Goal: Task Accomplishment & Management: Complete application form

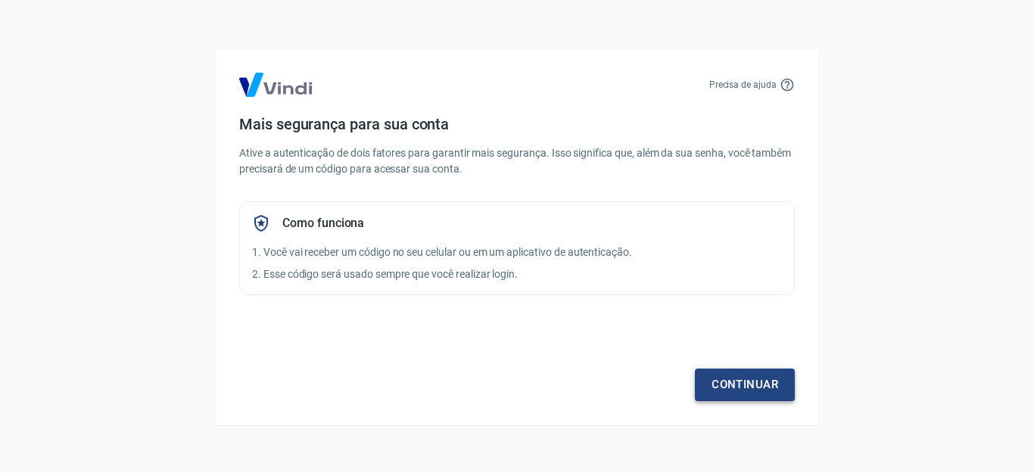
click at [743, 385] on link "Continuar" at bounding box center [745, 385] width 100 height 32
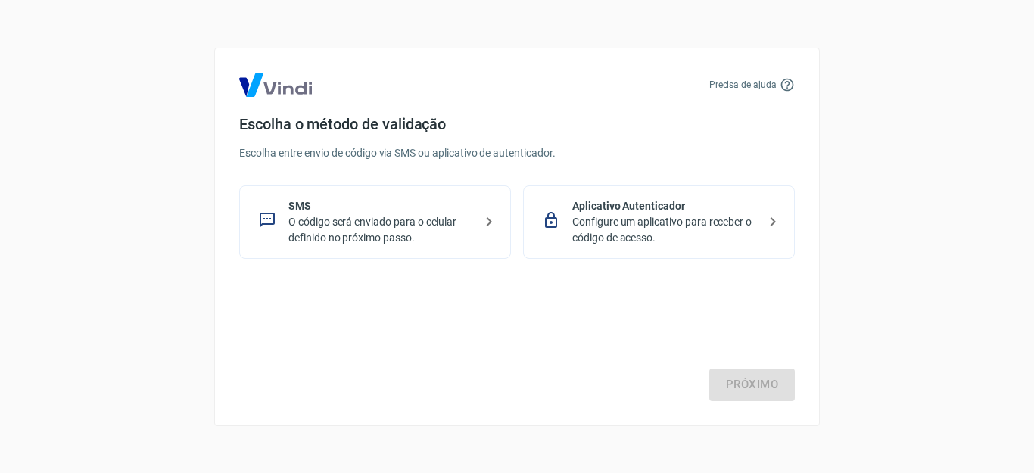
click at [641, 216] on p "Configure um aplicativo para receber o código de acesso." at bounding box center [664, 230] width 185 height 32
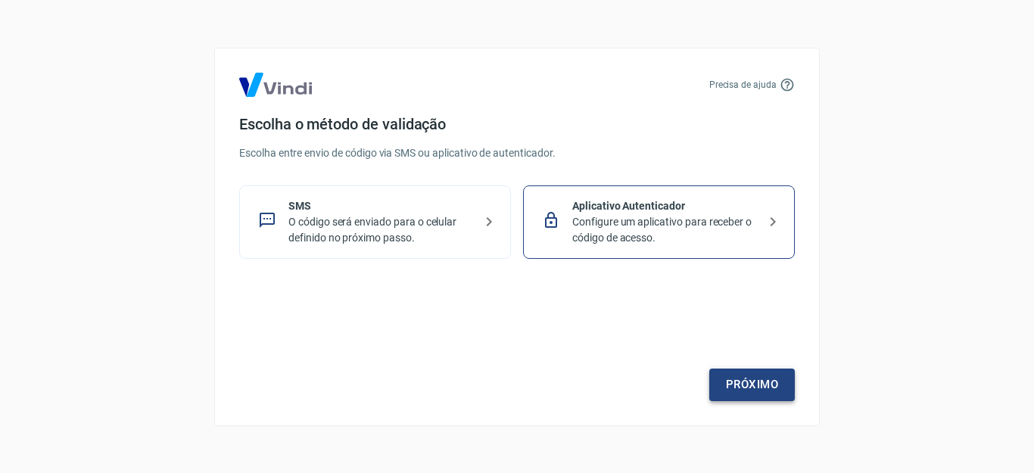
click at [755, 385] on link "Próximo" at bounding box center [752, 385] width 86 height 32
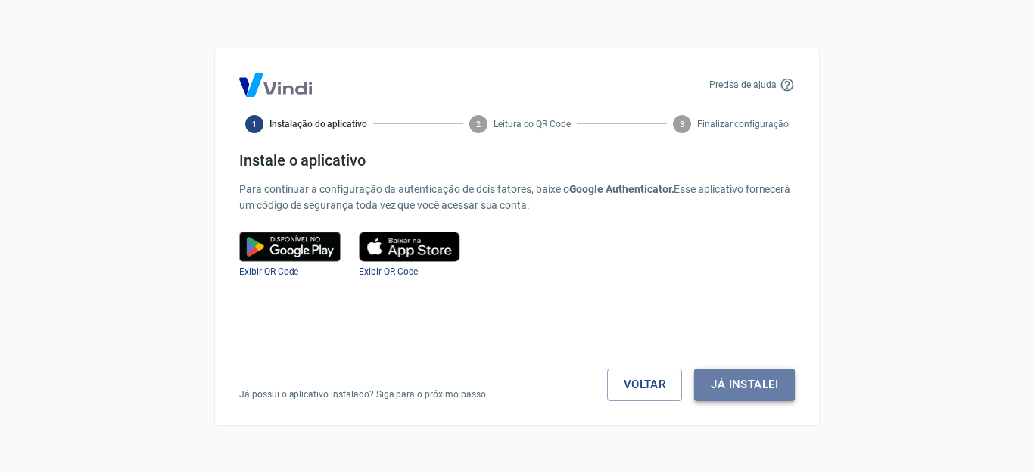
click at [749, 379] on button "Já instalei" at bounding box center [744, 385] width 101 height 32
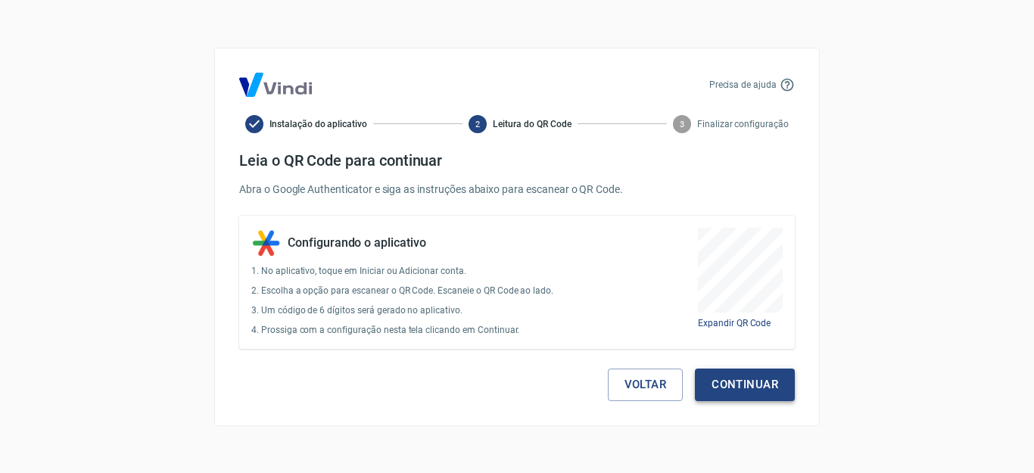
click at [751, 385] on button "Continuar" at bounding box center [745, 385] width 100 height 32
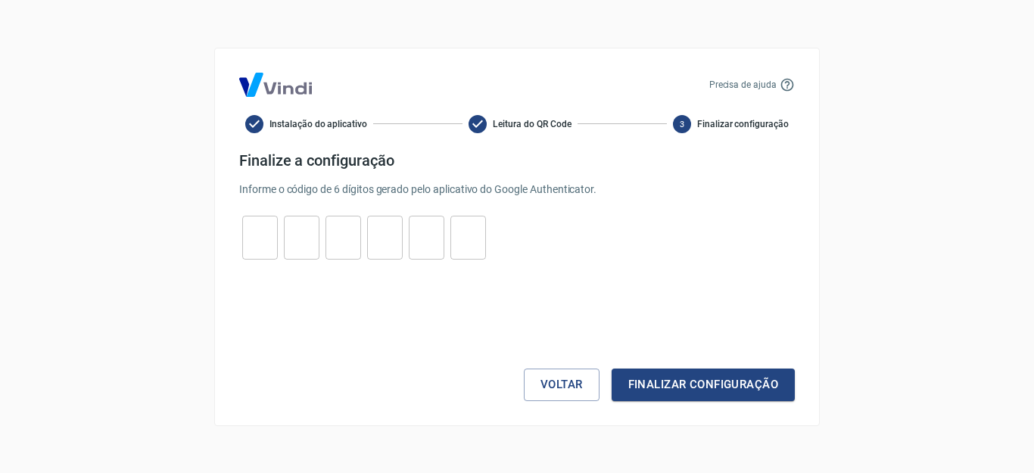
click at [249, 238] on input "tel" at bounding box center [260, 237] width 36 height 33
type input "4"
type input "6"
type input "7"
type input "5"
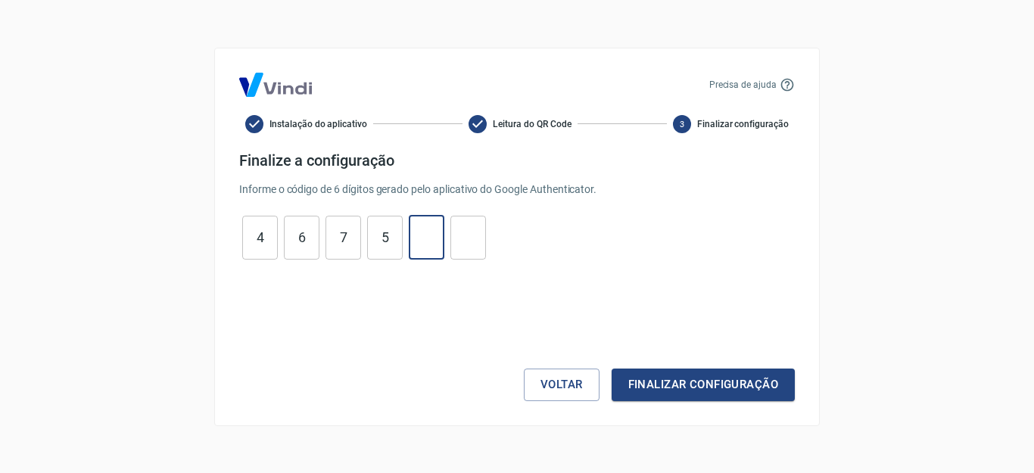
type input "8"
type input "3"
click at [743, 375] on button "Finalizar configuração" at bounding box center [703, 385] width 183 height 32
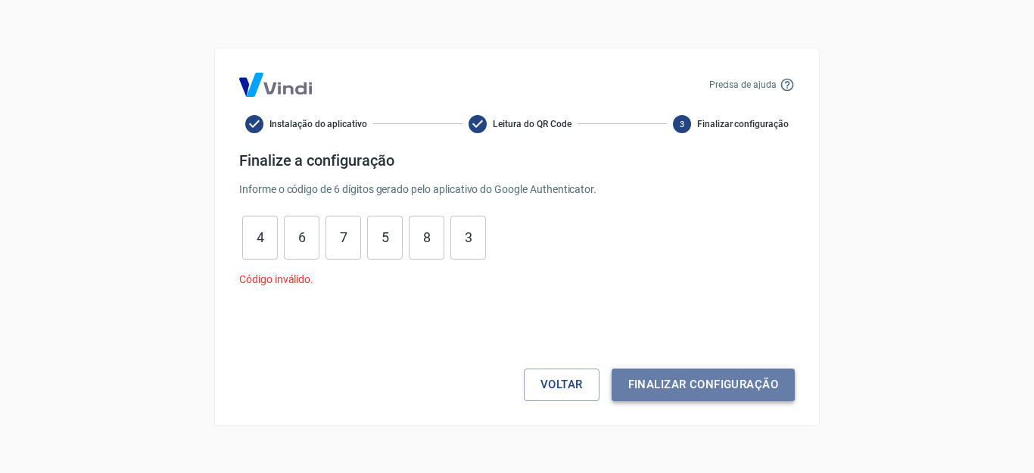
click at [734, 374] on button "Finalizar configuração" at bounding box center [703, 385] width 183 height 32
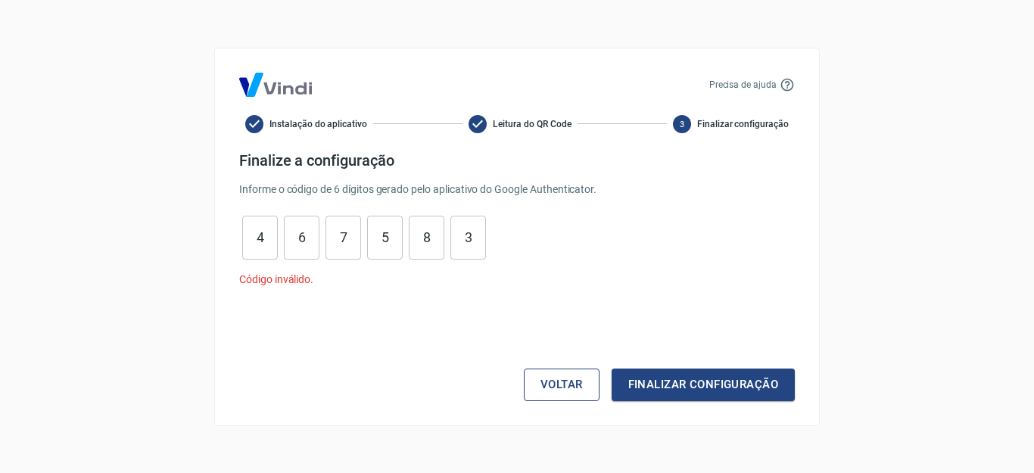
click at [562, 380] on button "Voltar" at bounding box center [562, 385] width 76 height 32
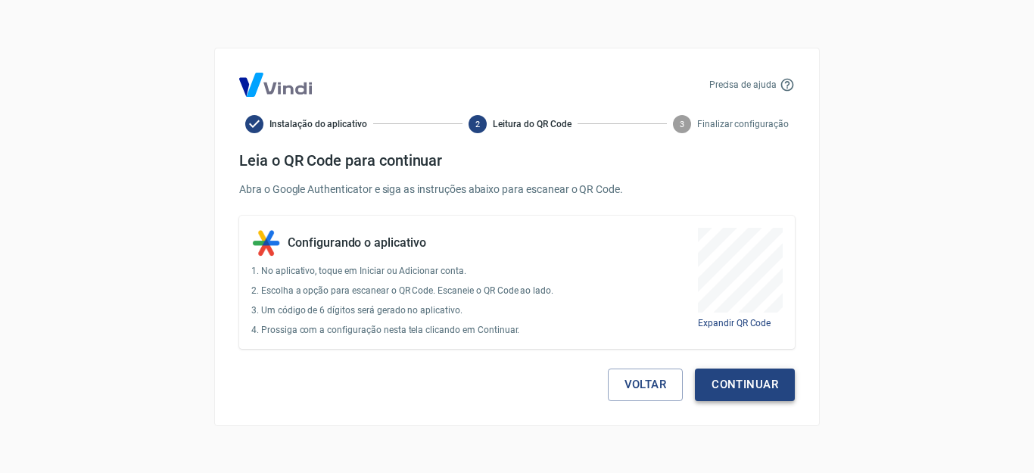
click at [741, 375] on button "Continuar" at bounding box center [745, 385] width 100 height 32
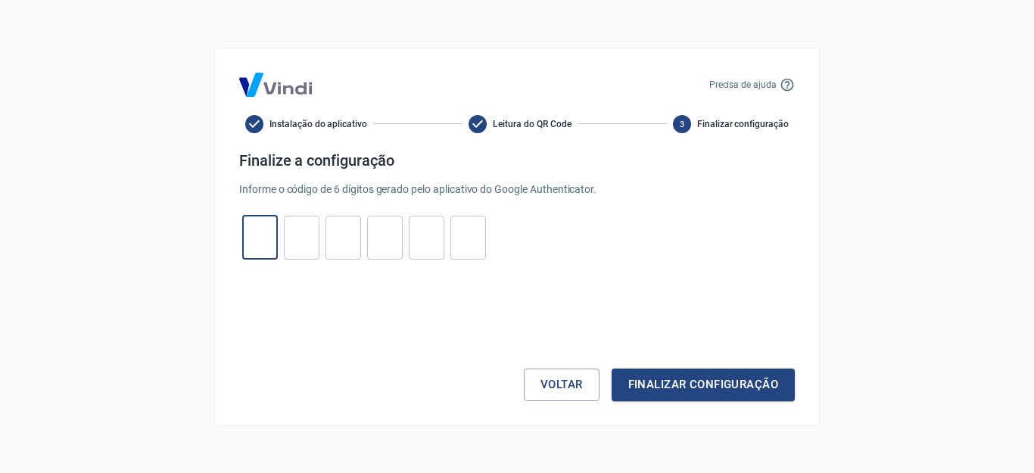
click at [256, 229] on input "tel" at bounding box center [260, 237] width 36 height 33
type input "4"
type input "6"
type input "7"
type input "5"
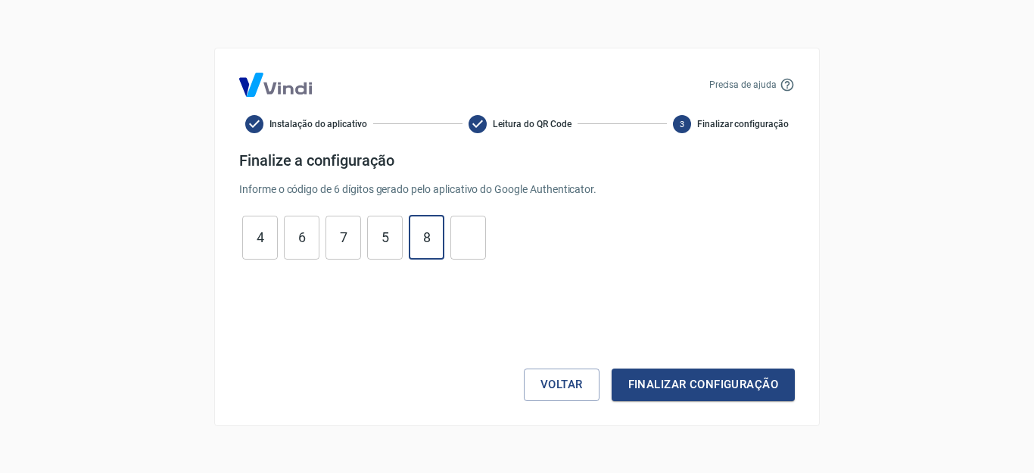
type input "8"
type input "3"
click at [657, 375] on button "Finalizar configuração" at bounding box center [703, 385] width 183 height 32
click at [253, 247] on input "4" at bounding box center [260, 237] width 36 height 33
type input "4"
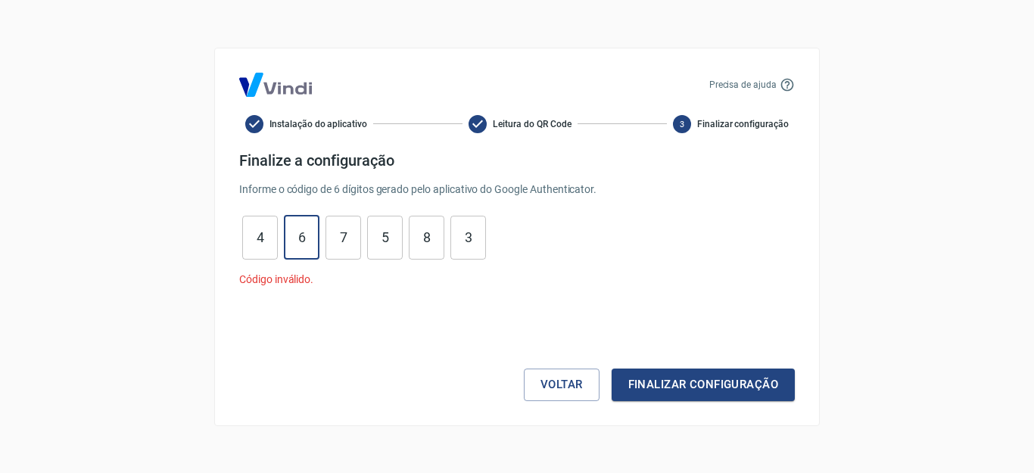
type input "6"
type input "4"
type input "3"
type input "8"
type input "5"
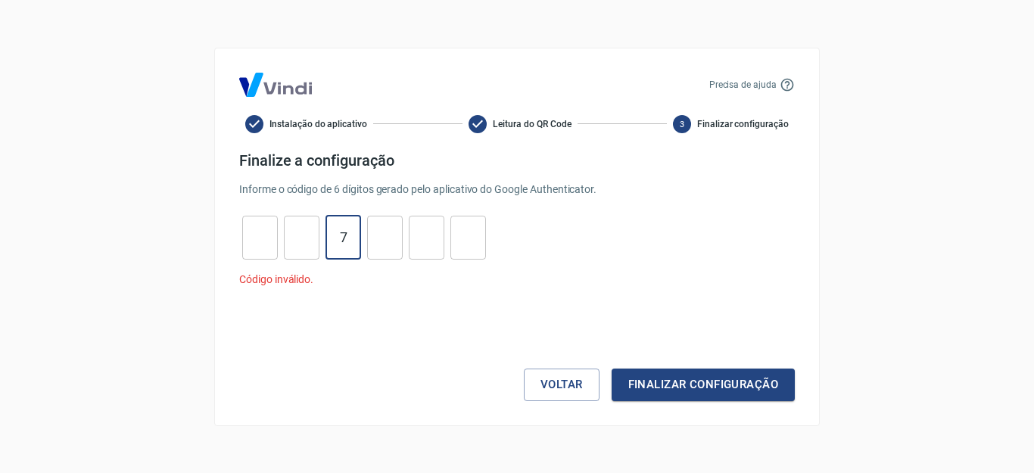
type input "7"
type input "9"
type input "7"
type input "6"
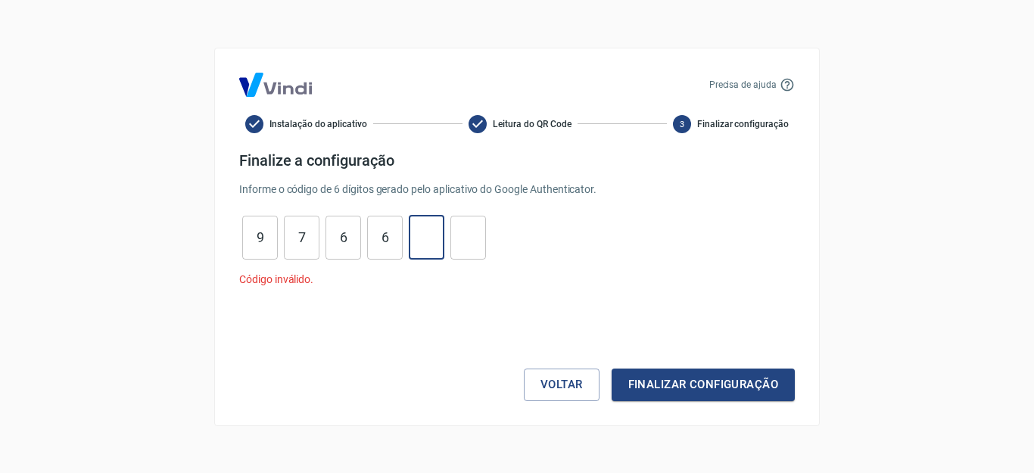
type input "1"
click at [667, 376] on button "Finalizar configuração" at bounding box center [703, 385] width 183 height 32
click at [478, 243] on input "0" at bounding box center [468, 237] width 36 height 33
type input "0"
type input "1"
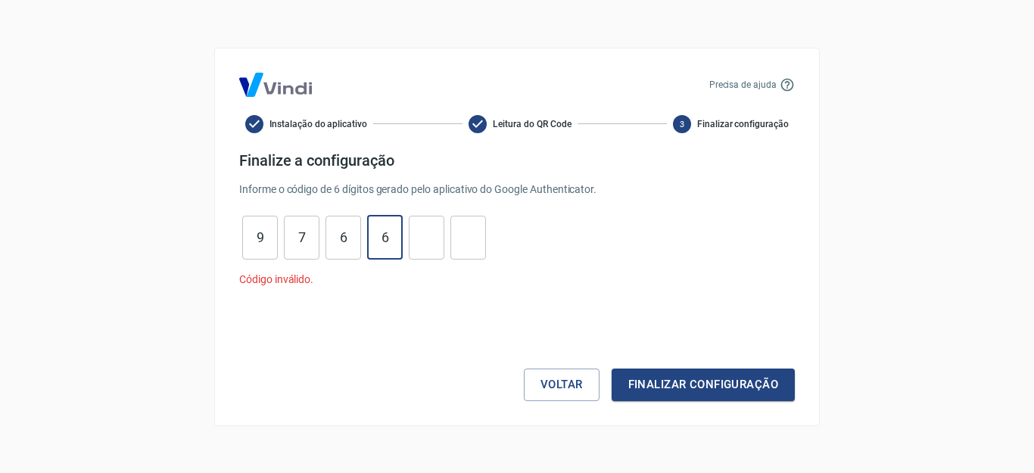
type input "6"
type input "7"
type input "9"
type input "7"
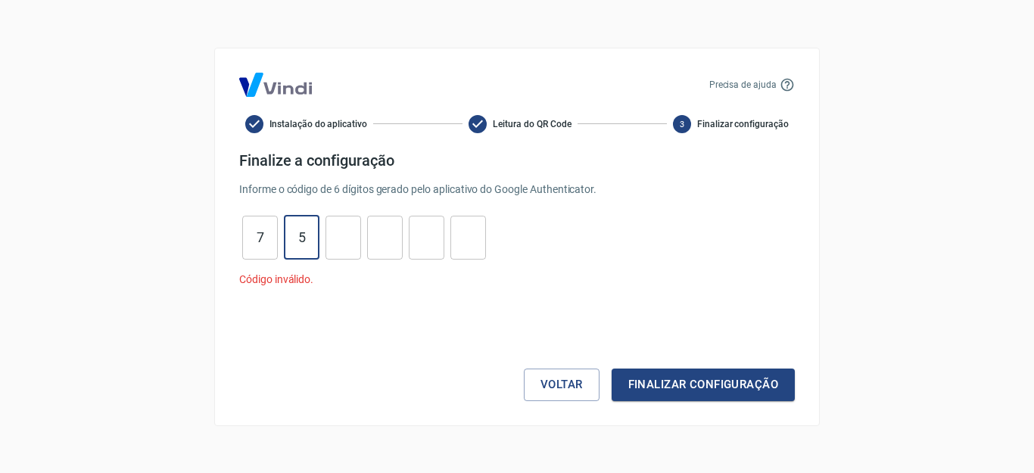
type input "5"
type input "4"
type input "6"
type input "4"
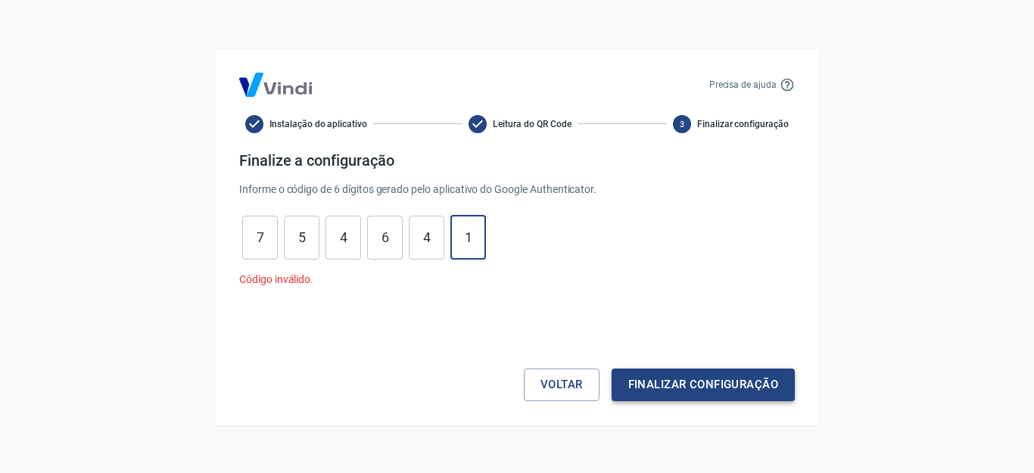
type input "1"
click at [750, 384] on button "Finalizar configuração" at bounding box center [703, 385] width 183 height 32
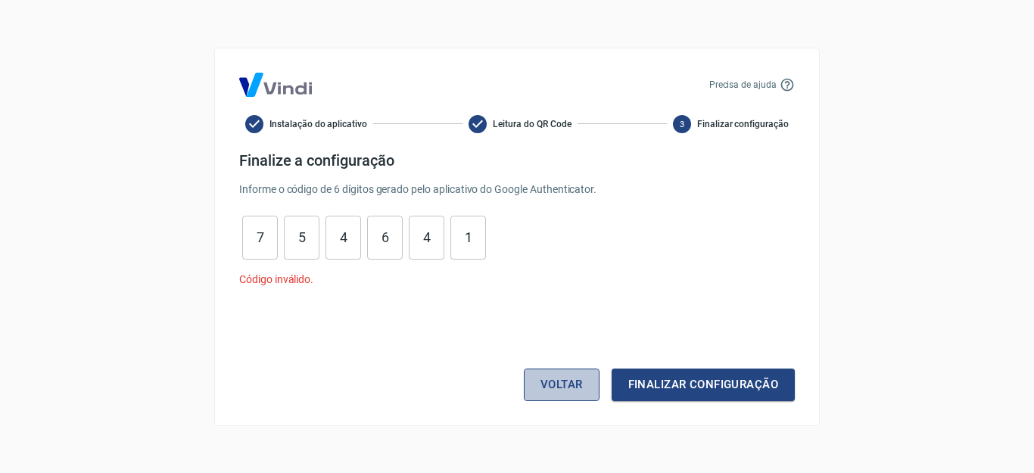
click at [581, 386] on button "Voltar" at bounding box center [562, 385] width 76 height 32
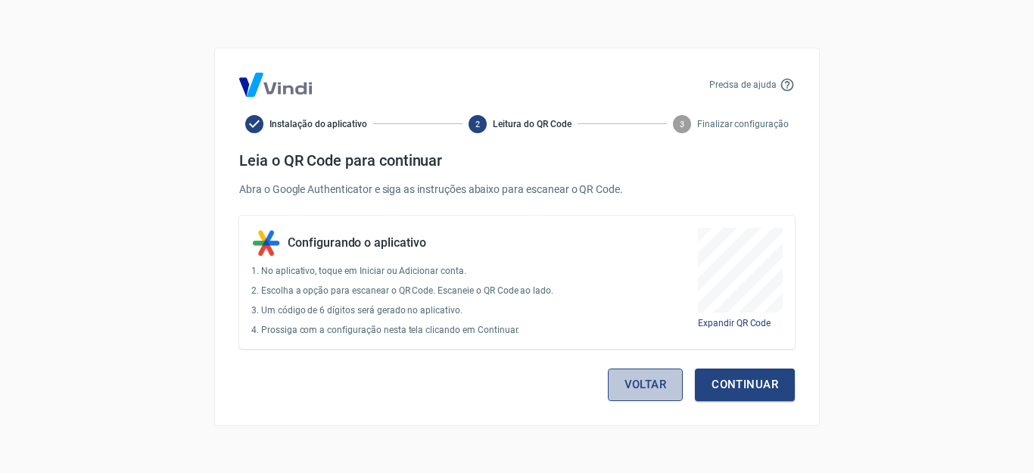
click at [659, 388] on button "Voltar" at bounding box center [646, 385] width 76 height 32
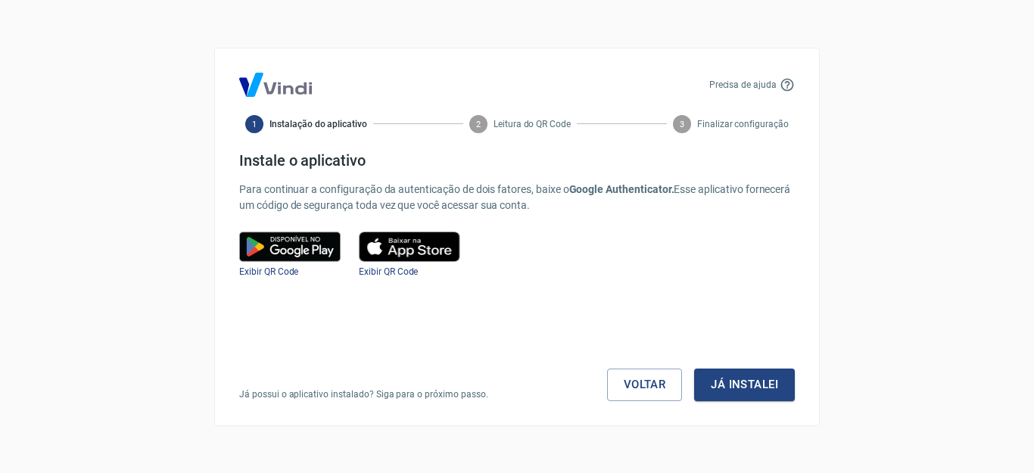
click at [659, 388] on link "Voltar" at bounding box center [645, 385] width 76 height 32
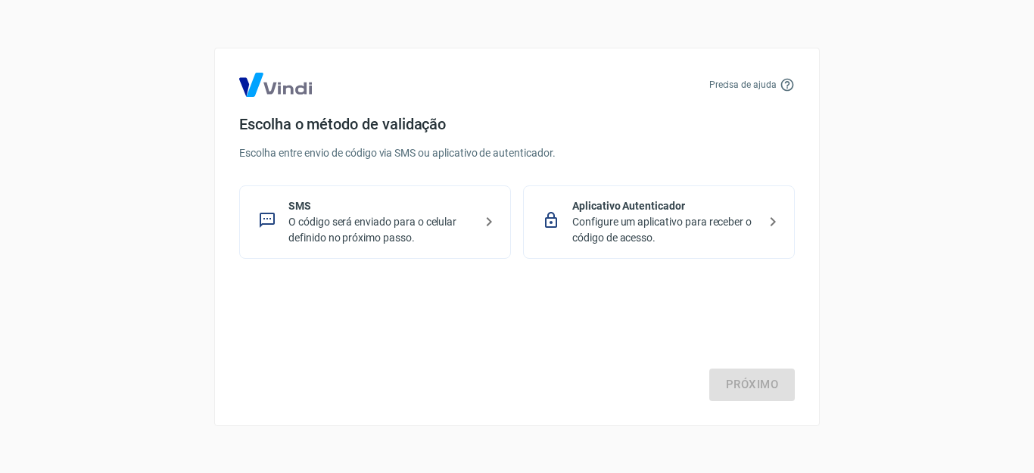
click at [377, 210] on p "SMS" at bounding box center [380, 206] width 185 height 16
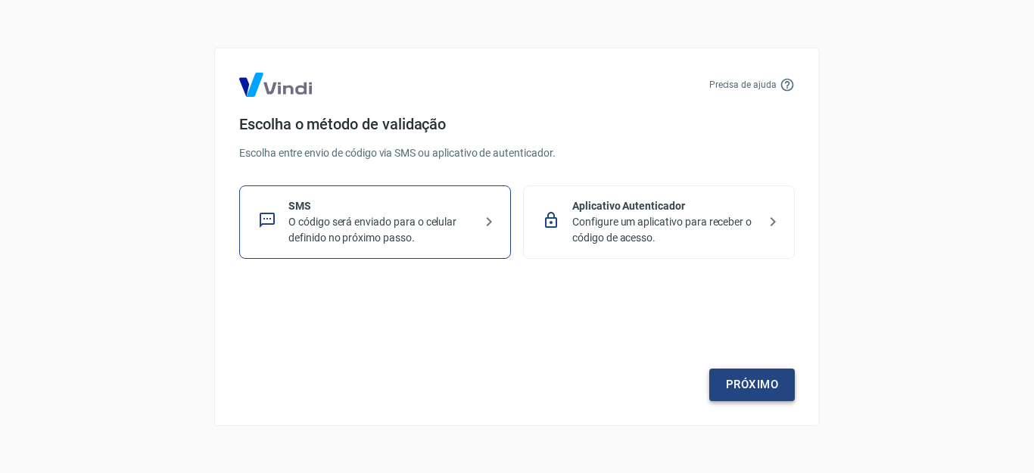
click at [749, 378] on link "Próximo" at bounding box center [752, 385] width 86 height 32
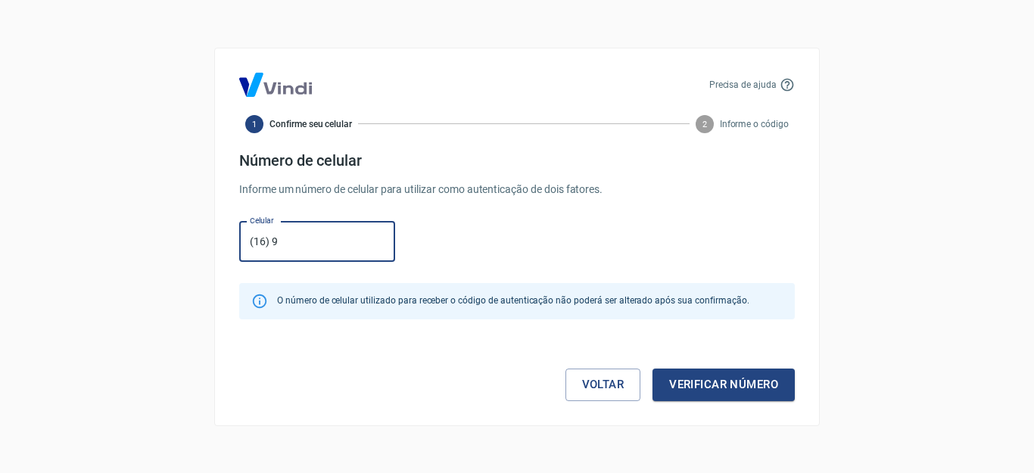
type input "[PHONE_NUMBER]"
click at [734, 381] on button "Verificar número" at bounding box center [724, 385] width 142 height 32
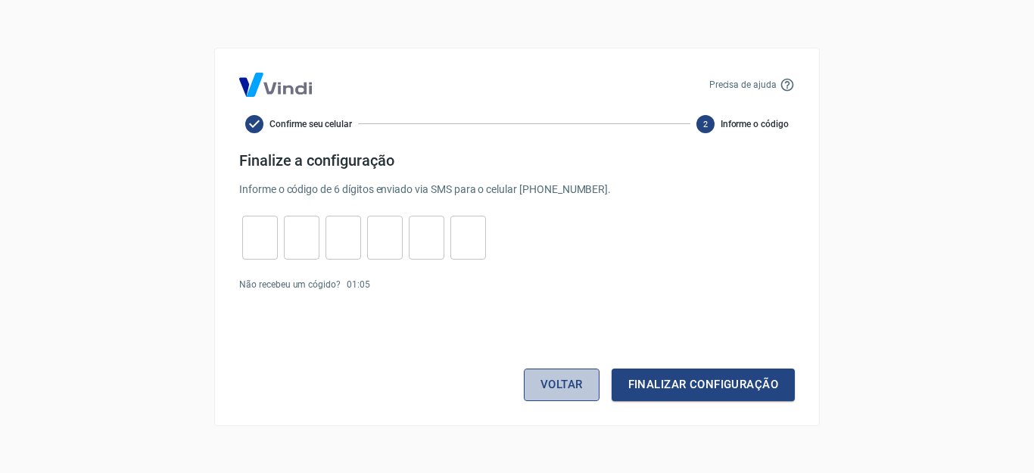
click at [581, 385] on button "Voltar" at bounding box center [562, 385] width 76 height 32
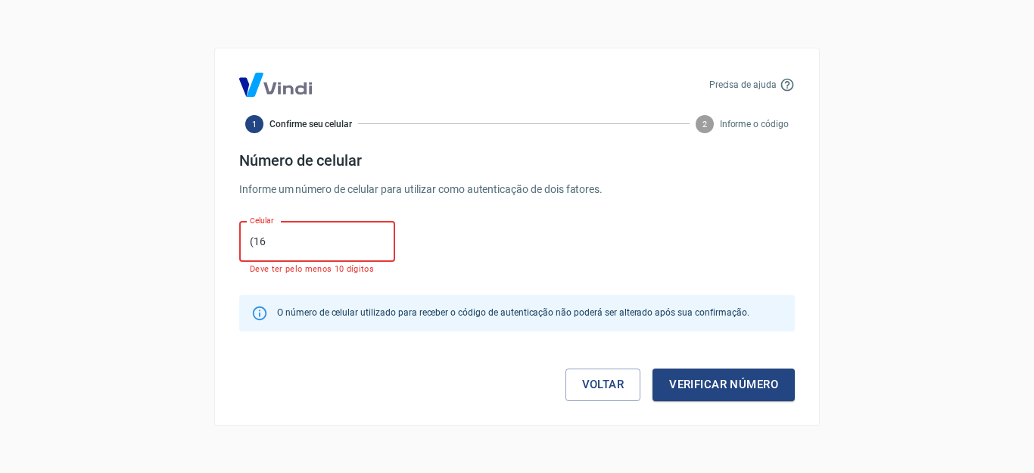
type input "[PHONE_NUMBER]"
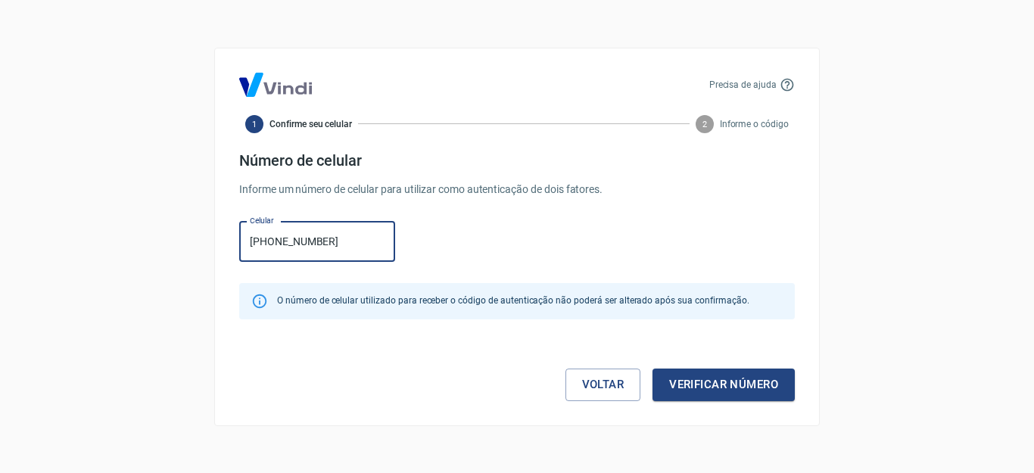
click at [728, 383] on button "Verificar número" at bounding box center [724, 385] width 142 height 32
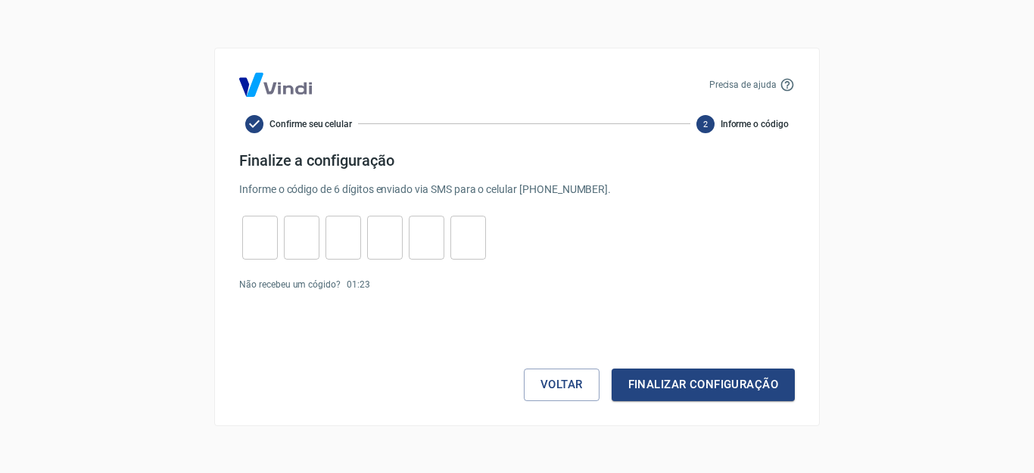
click at [248, 238] on input "tel" at bounding box center [260, 237] width 36 height 33
type input "4"
type input "6"
type input "4"
type input "0"
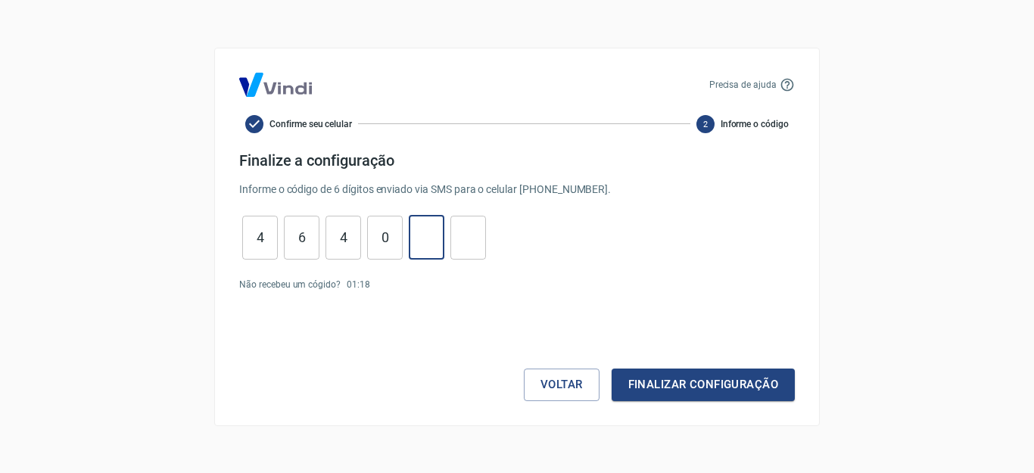
type input "2"
type input "6"
click at [670, 385] on button "Finalizar configuração" at bounding box center [703, 385] width 183 height 32
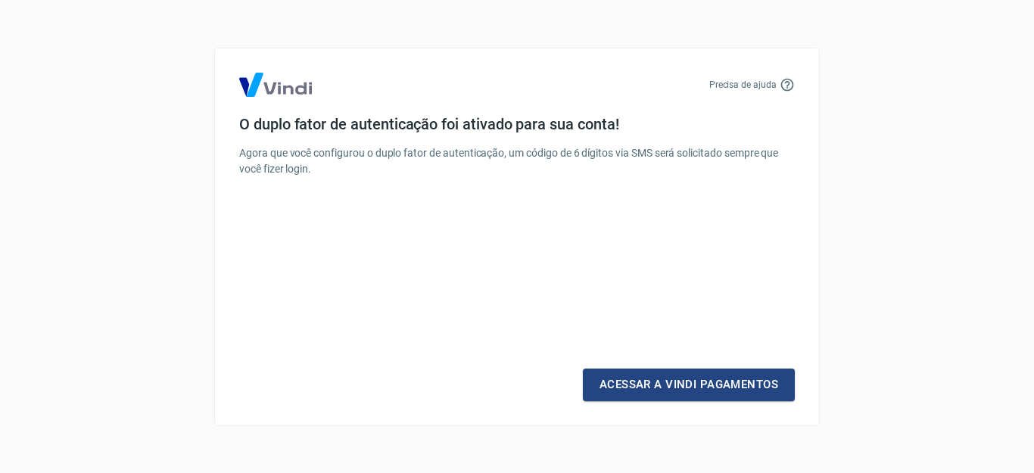
click at [670, 385] on link "Acessar a Vindi Pagamentos" at bounding box center [689, 385] width 212 height 32
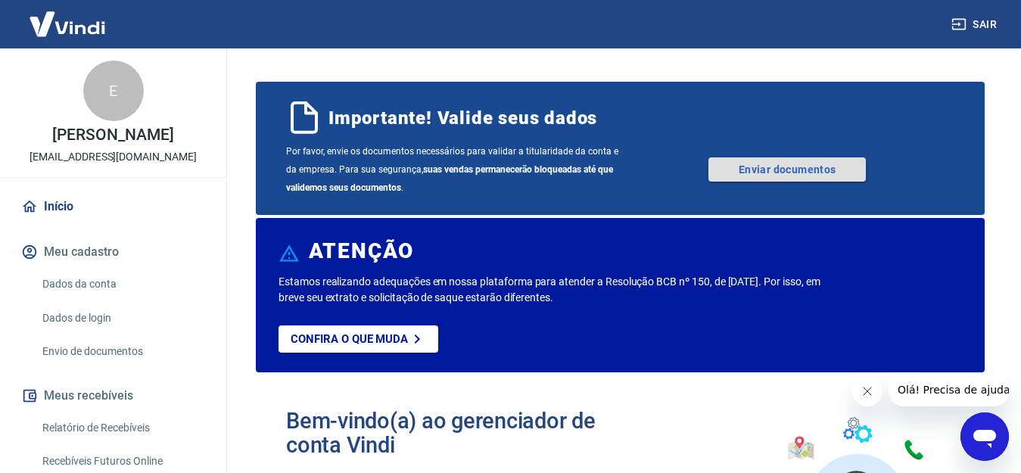
click at [775, 173] on link "Enviar documentos" at bounding box center [787, 169] width 157 height 24
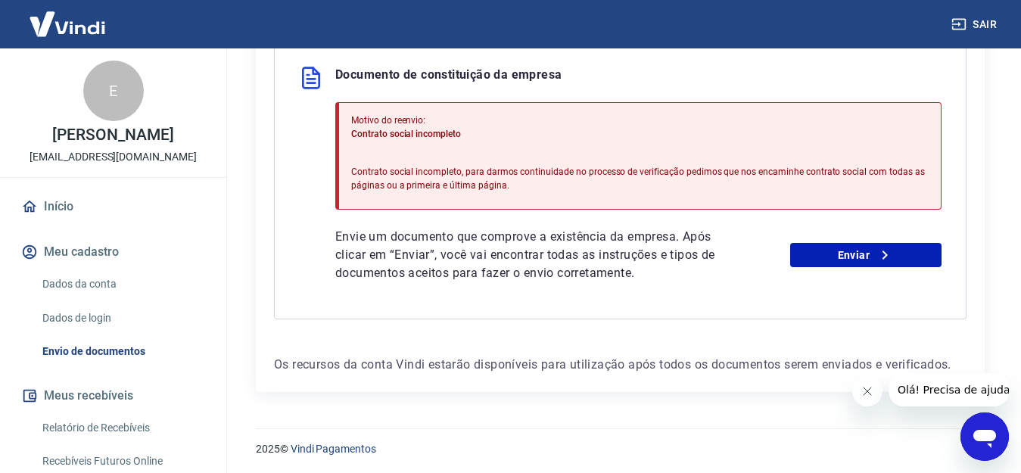
scroll to position [385, 0]
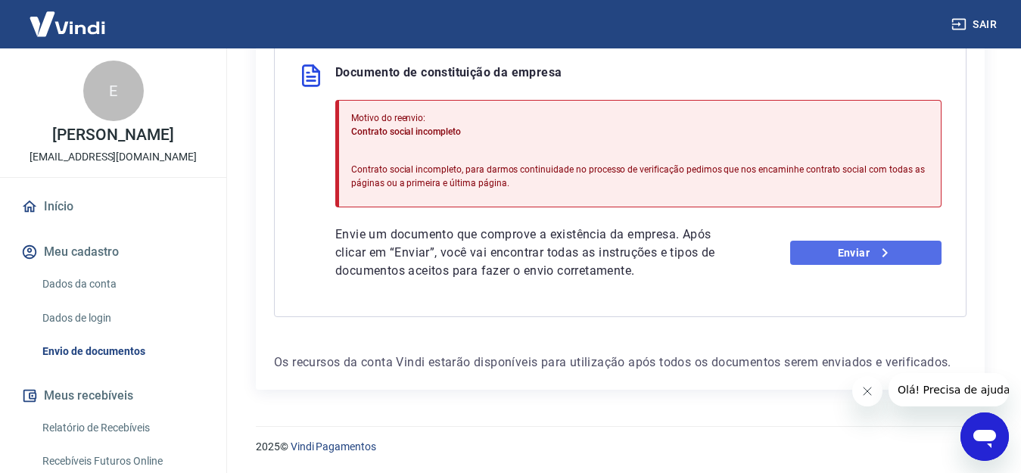
click at [858, 251] on link "Enviar" at bounding box center [865, 253] width 151 height 24
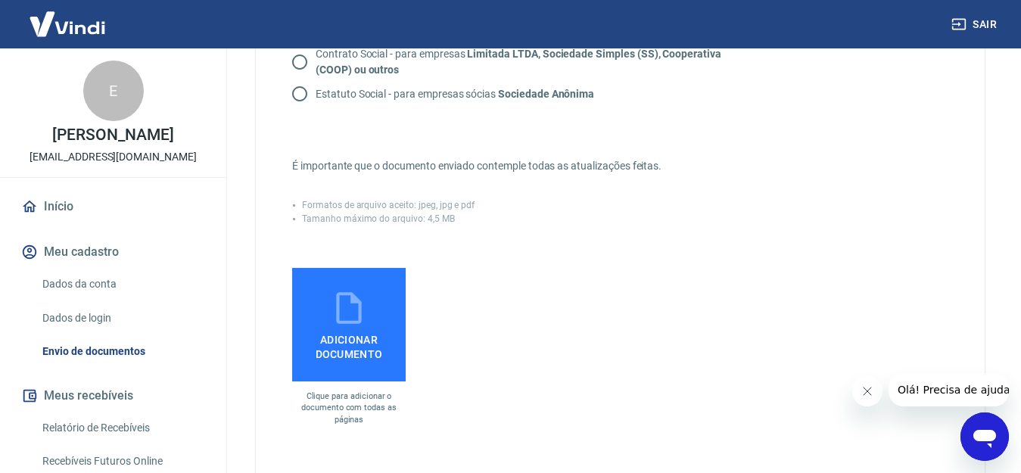
scroll to position [378, 0]
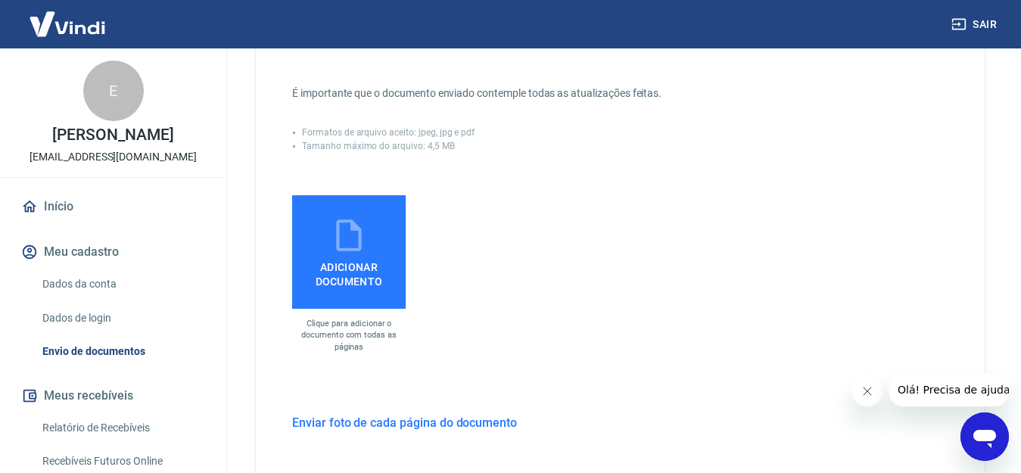
click at [343, 232] on icon at bounding box center [349, 235] width 38 height 38
click at [0, 0] on input "Adicionar documento" at bounding box center [0, 0] width 0 height 0
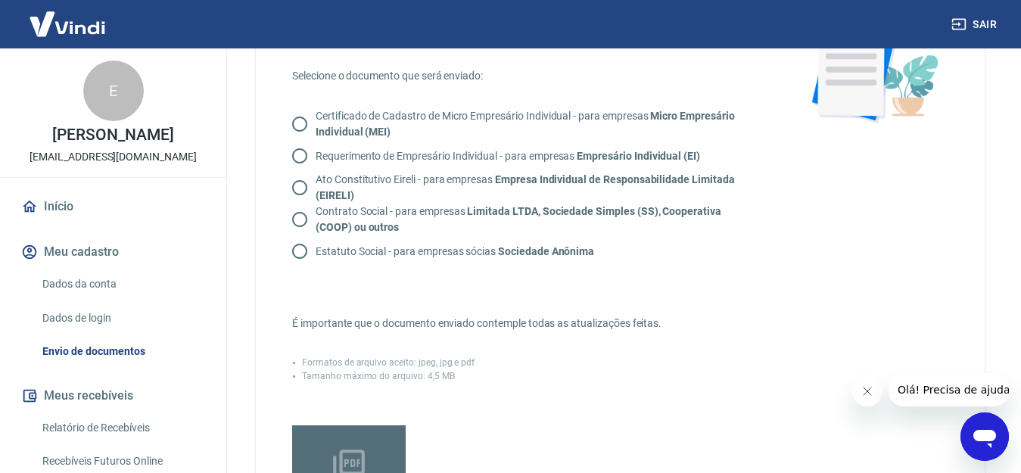
scroll to position [145, 0]
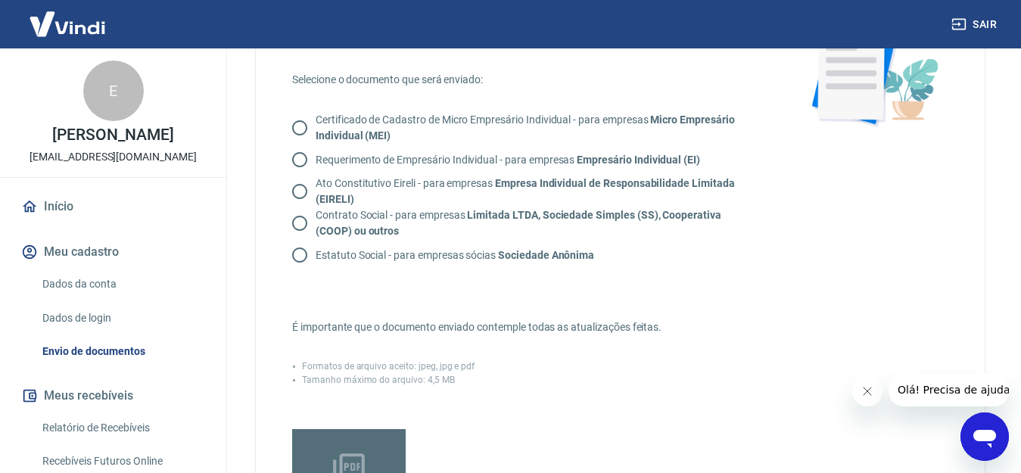
click at [296, 225] on input "Contrato Social - para empresas Limitada LTDA, Sociedade Simples (SS), Cooperat…" at bounding box center [300, 223] width 32 height 32
radio input "true"
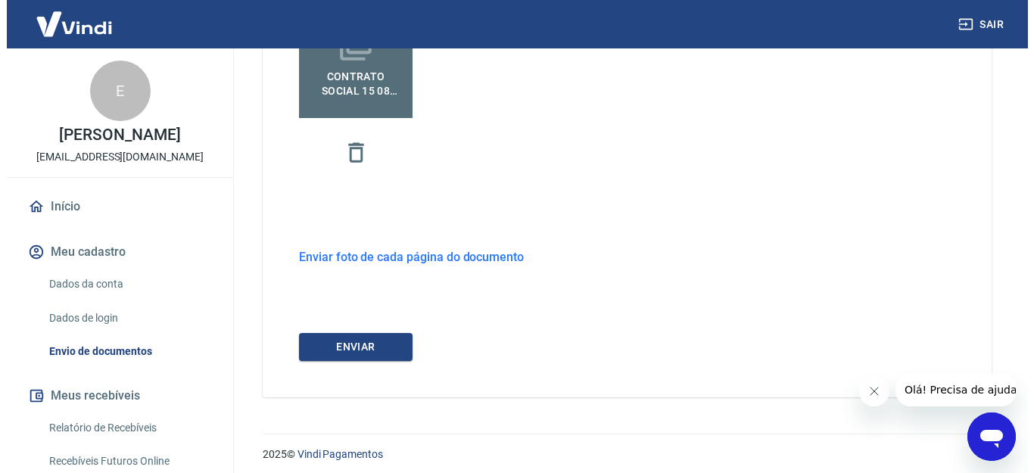
scroll to position [577, 0]
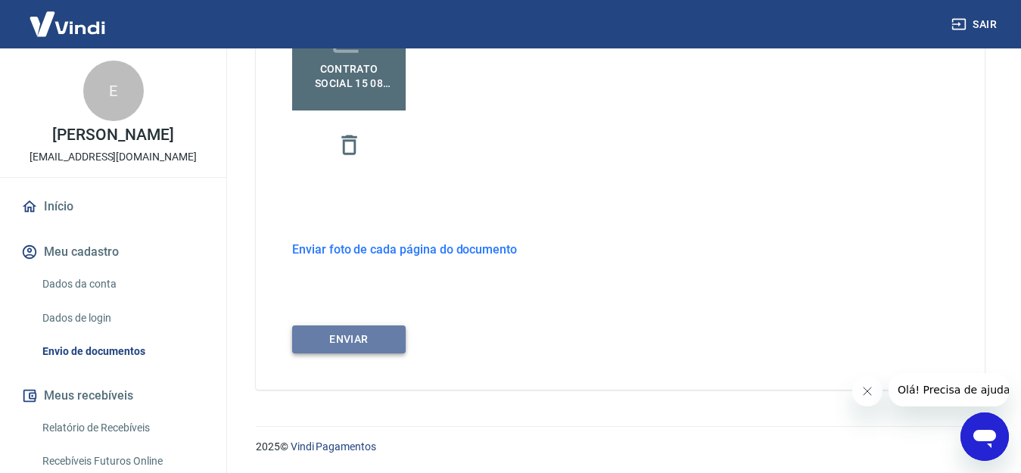
click at [345, 332] on button "ENVIAR" at bounding box center [349, 340] width 114 height 28
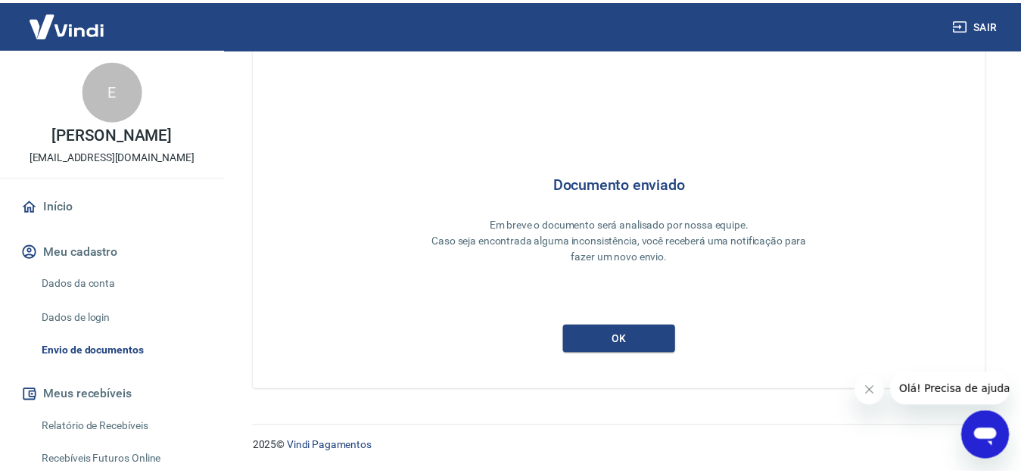
scroll to position [52, 0]
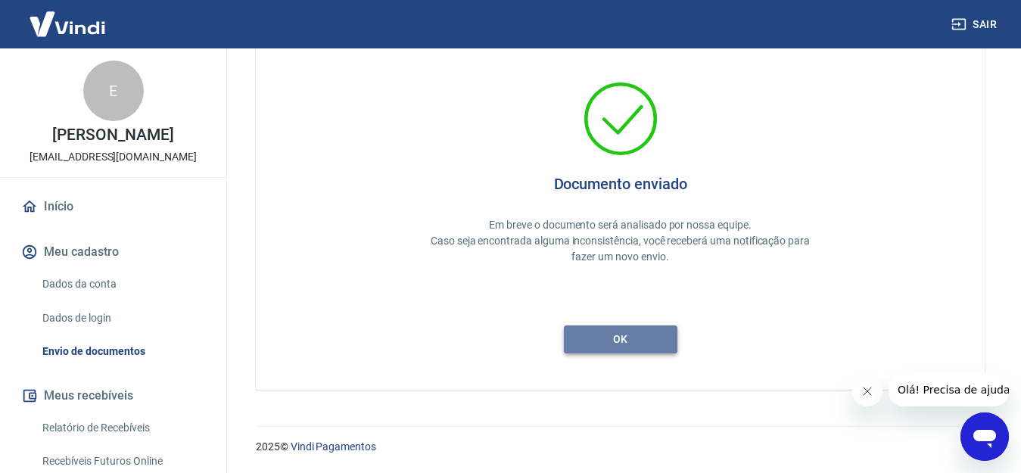
click at [606, 343] on button "ok" at bounding box center [621, 340] width 114 height 28
